Goal: Task Accomplishment & Management: Use online tool/utility

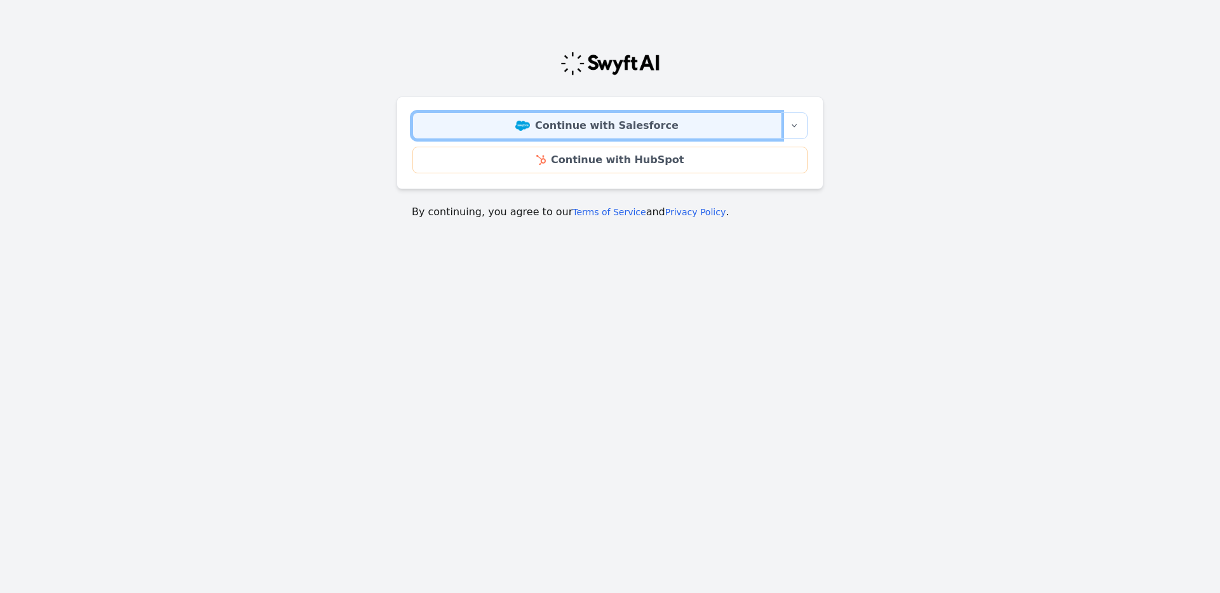
click at [599, 122] on link "Continue with Salesforce" at bounding box center [596, 125] width 369 height 27
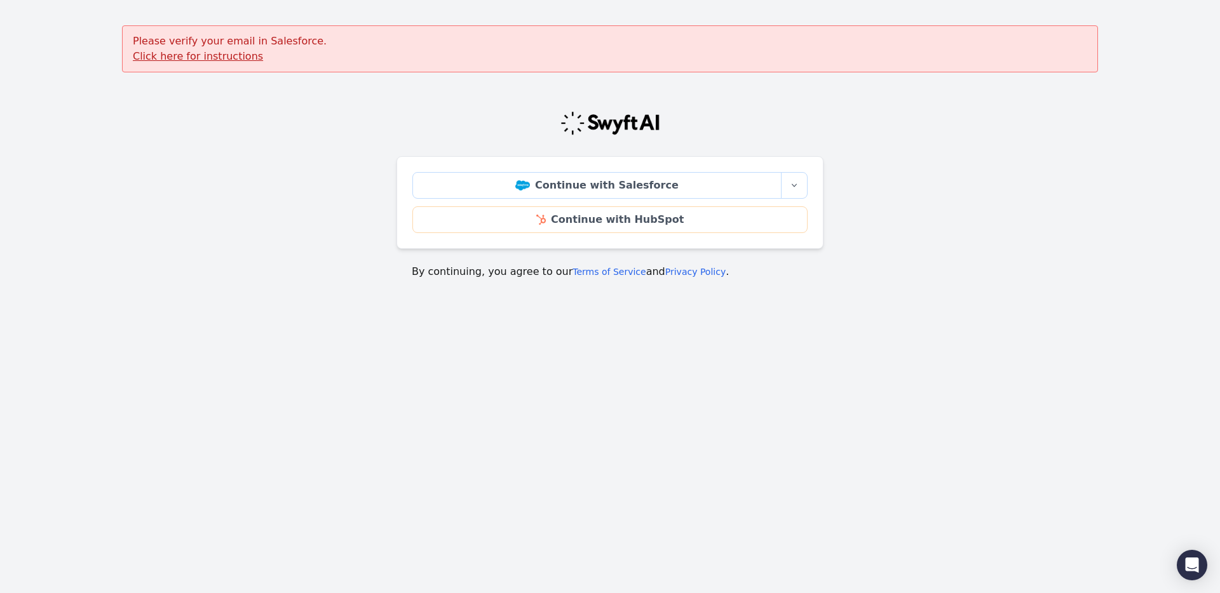
click at [210, 54] on u "Click here for instructions" at bounding box center [198, 56] width 130 height 12
click at [272, 146] on main "Please verify your email in Salesforce. Click here for instructions Continue wi…" at bounding box center [610, 159] width 1220 height 269
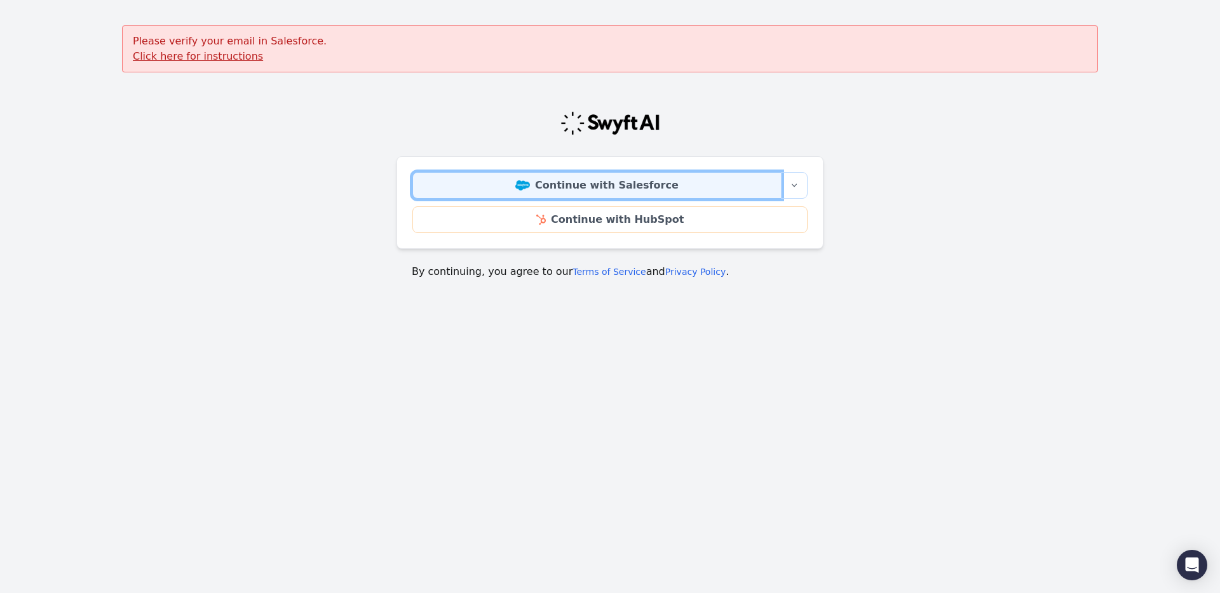
click at [485, 179] on link "Continue with Salesforce" at bounding box center [596, 185] width 369 height 27
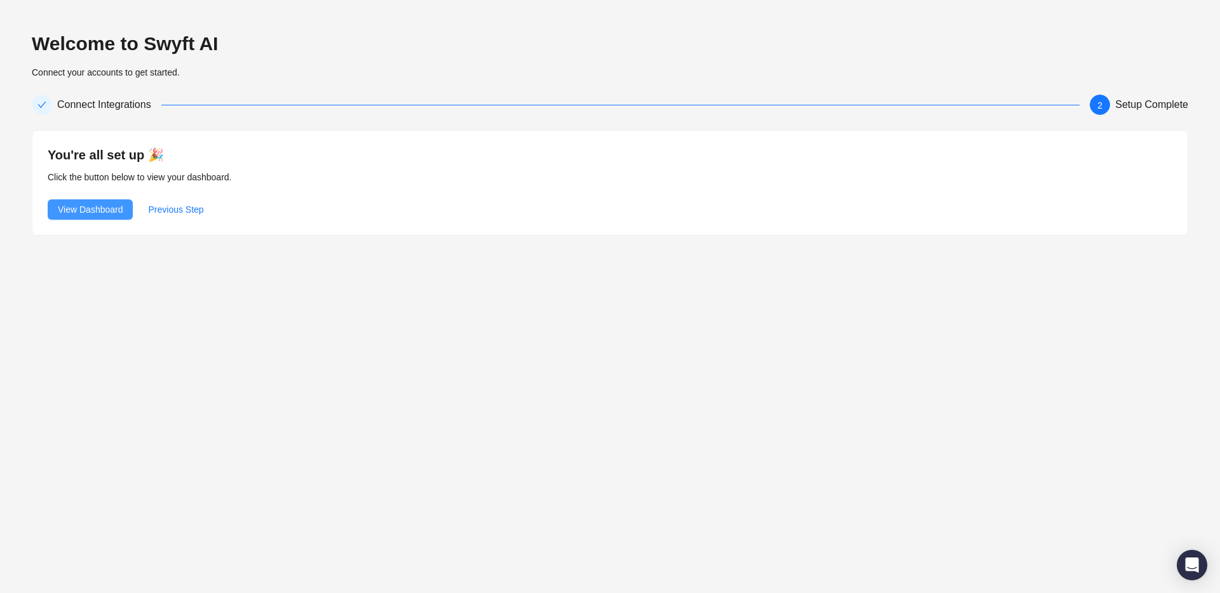
click at [86, 212] on span "View Dashboard" at bounding box center [90, 210] width 65 height 14
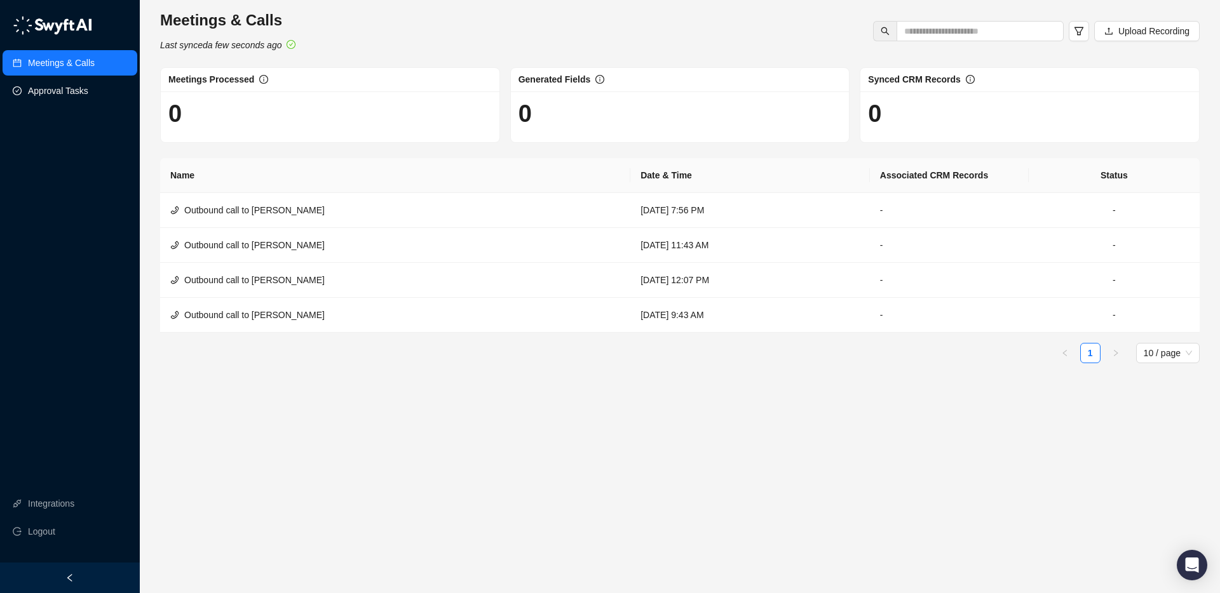
click at [43, 90] on link "Approval Tasks" at bounding box center [58, 90] width 60 height 25
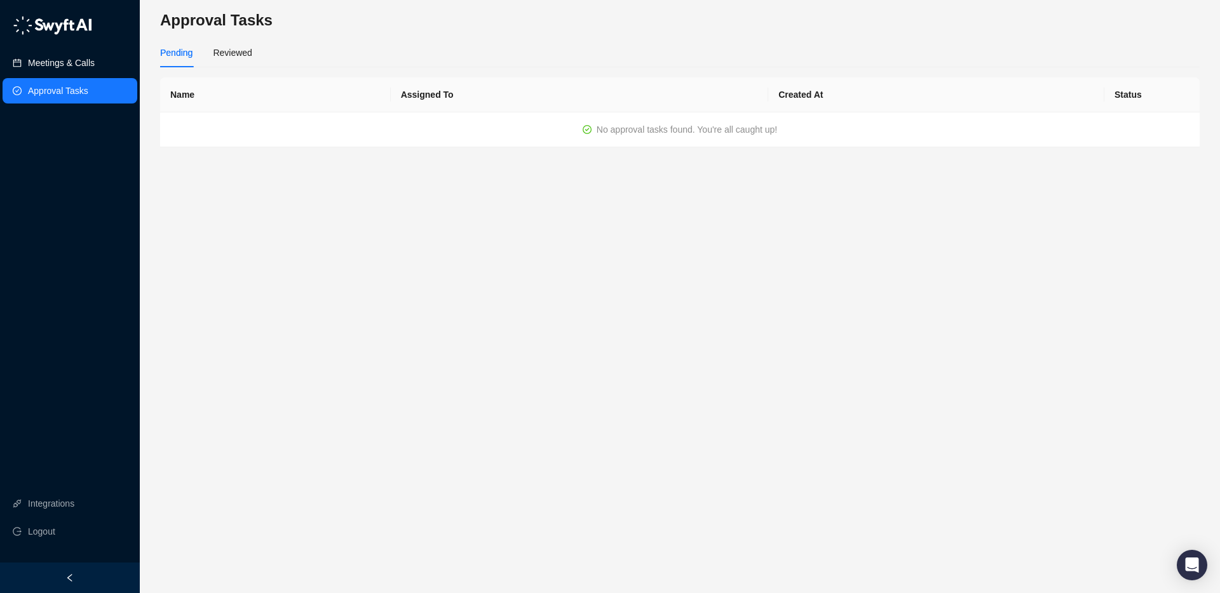
click at [84, 73] on link "Meetings & Calls" at bounding box center [61, 62] width 67 height 25
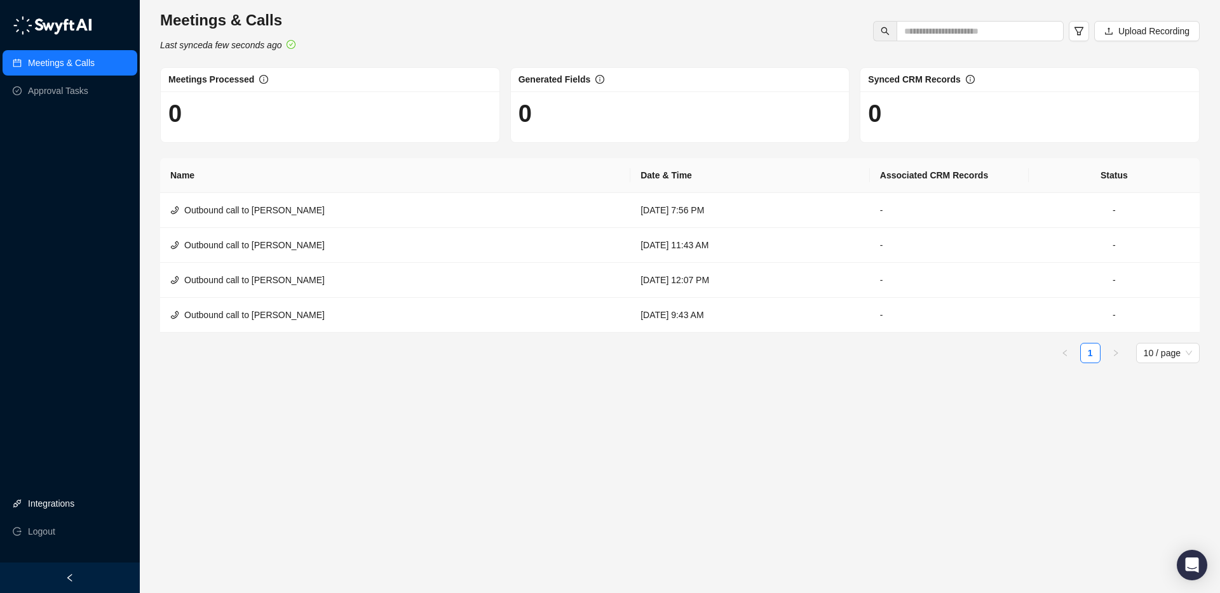
click at [38, 498] on link "Integrations" at bounding box center [51, 503] width 46 height 25
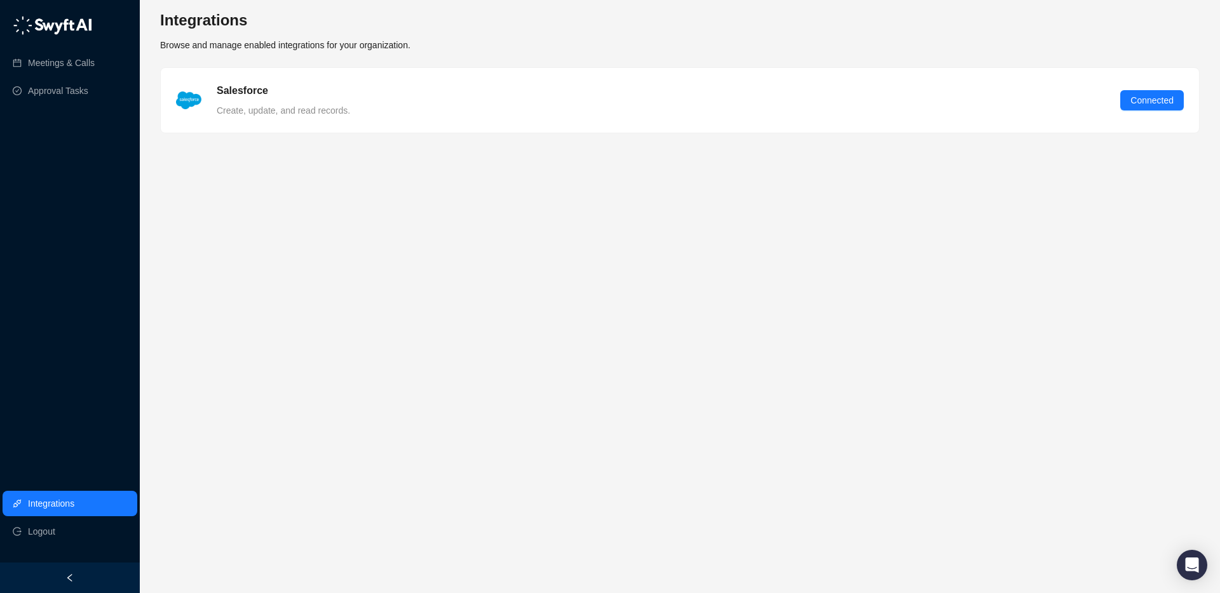
click at [410, 322] on main "Integrations Browse and manage enabled integrations for your organization. Sale…" at bounding box center [679, 296] width 1039 height 573
click at [53, 56] on link "Meetings & Calls" at bounding box center [61, 62] width 67 height 25
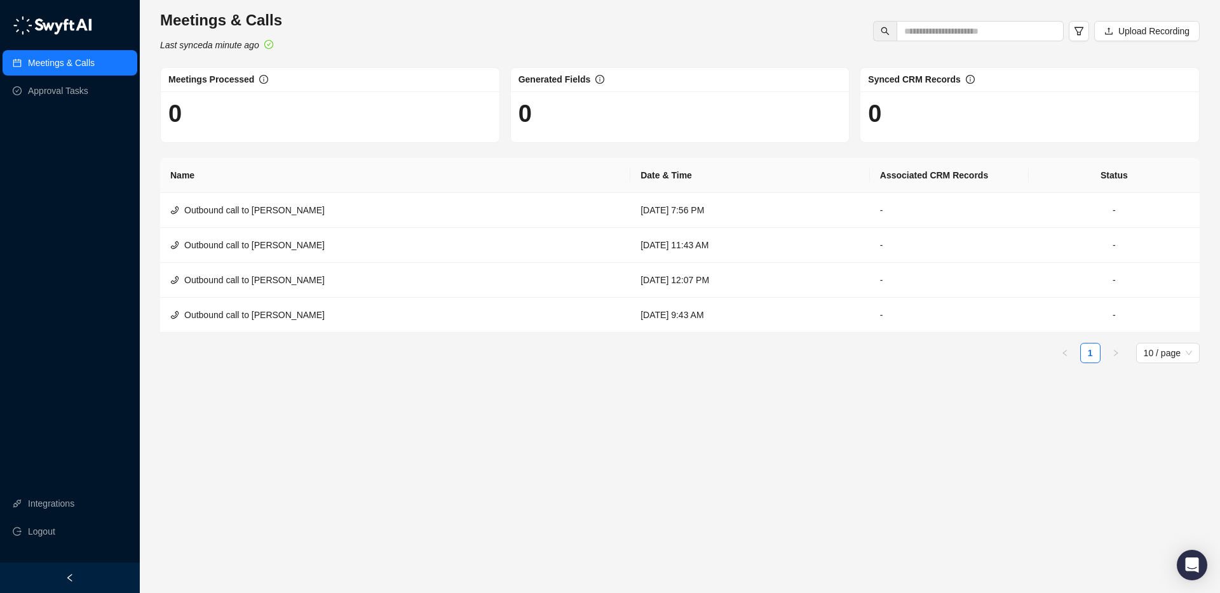
click at [72, 25] on img at bounding box center [52, 25] width 79 height 19
